Goal: Find contact information: Find contact information

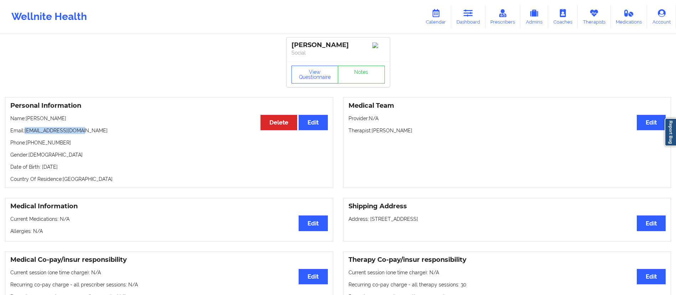
drag, startPoint x: 24, startPoint y: 132, endPoint x: 107, endPoint y: 133, distance: 83.1
click at [107, 133] on p "Email: [EMAIL_ADDRESS][DOMAIN_NAME]" at bounding box center [169, 130] width 318 height 7
click at [58, 141] on p "Phone: [PHONE_NUMBER]" at bounding box center [169, 142] width 318 height 7
drag, startPoint x: 24, startPoint y: 131, endPoint x: 95, endPoint y: 134, distance: 70.7
click at [95, 134] on p "Email: [EMAIL_ADDRESS][DOMAIN_NAME]" at bounding box center [169, 130] width 318 height 7
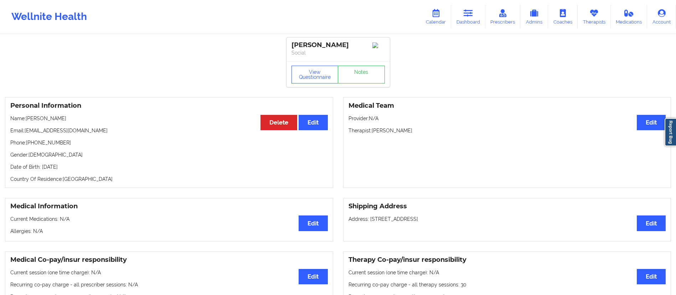
click at [28, 146] on p "Phone: [PHONE_NUMBER]" at bounding box center [169, 142] width 318 height 7
drag, startPoint x: 31, startPoint y: 133, endPoint x: 108, endPoint y: 132, distance: 77.4
click at [108, 132] on p "Email: [EMAIL_ADDRESS][DOMAIN_NAME]" at bounding box center [169, 130] width 318 height 7
copy p "[EMAIL_ADDRESS][DOMAIN_NAME]"
drag, startPoint x: 27, startPoint y: 121, endPoint x: 81, endPoint y: 116, distance: 54.0
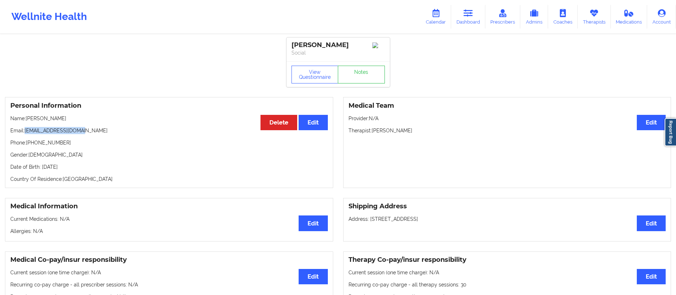
click at [81, 116] on div "Personal Information Edit Delete Name: [PERSON_NAME] Email: [EMAIL_ADDRESS][DOM…" at bounding box center [169, 142] width 328 height 91
copy p "[PERSON_NAME]"
